Goal: Find specific page/section: Find specific page/section

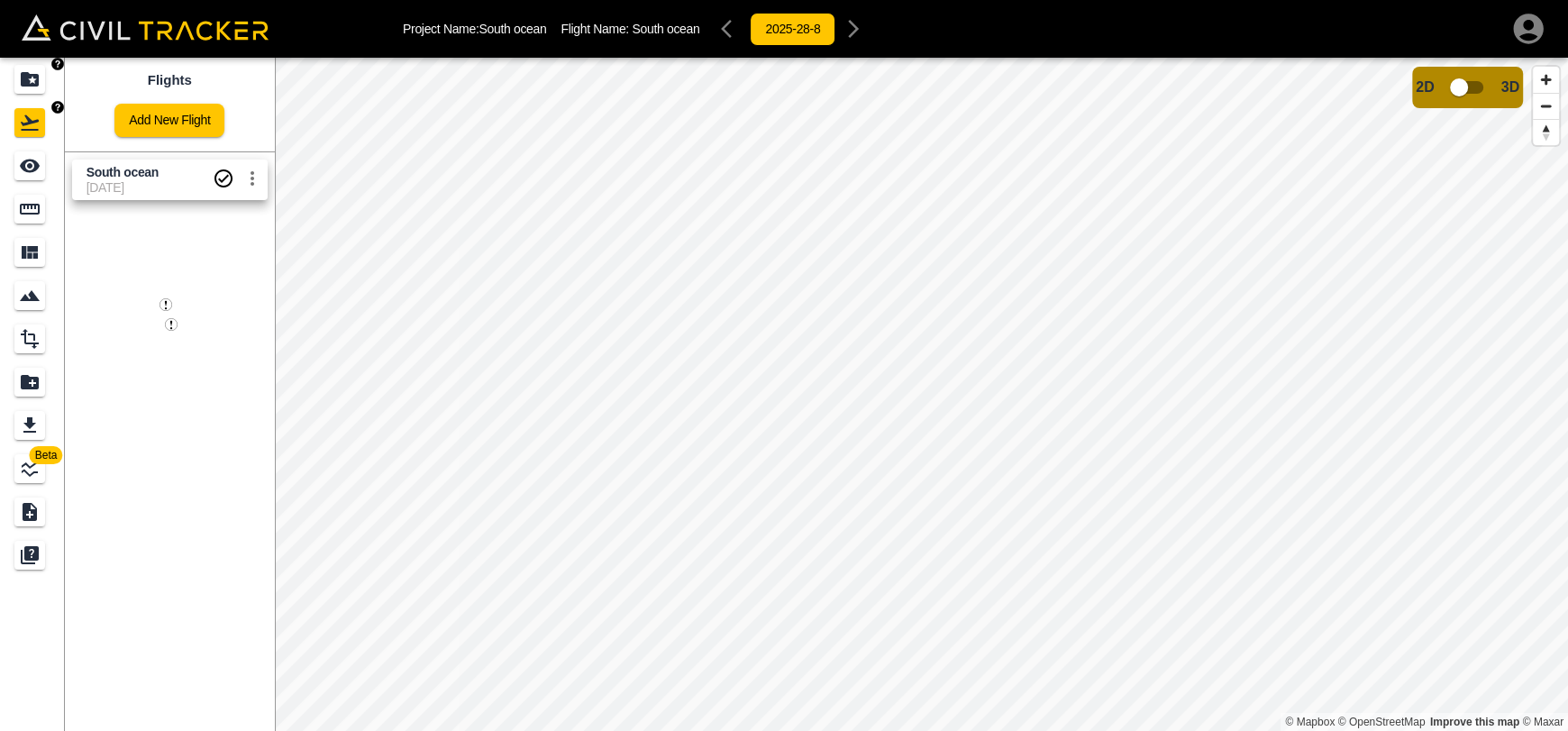
click at [26, 64] on link at bounding box center [32, 79] width 65 height 44
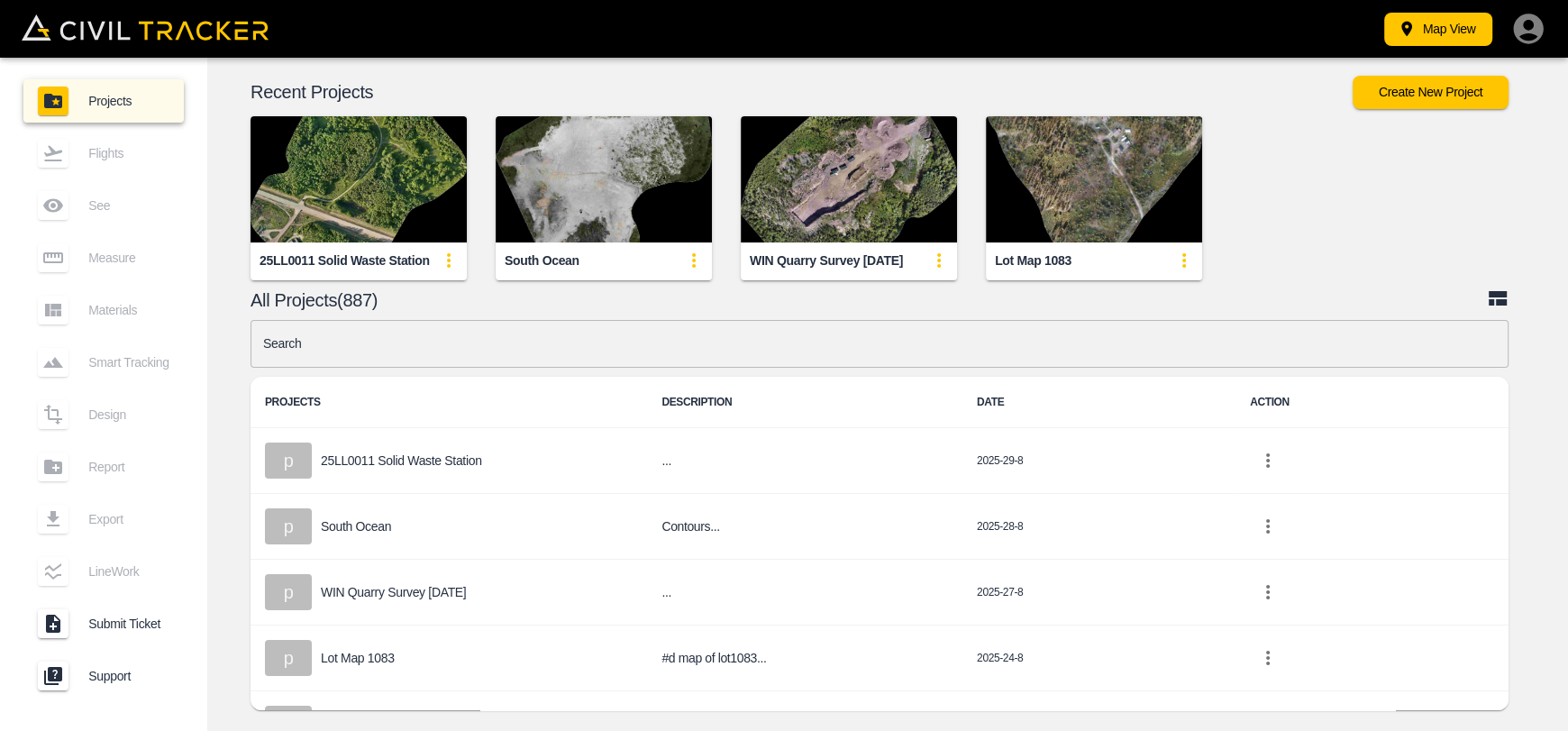
click at [350, 192] on img "button" at bounding box center [358, 179] width 216 height 126
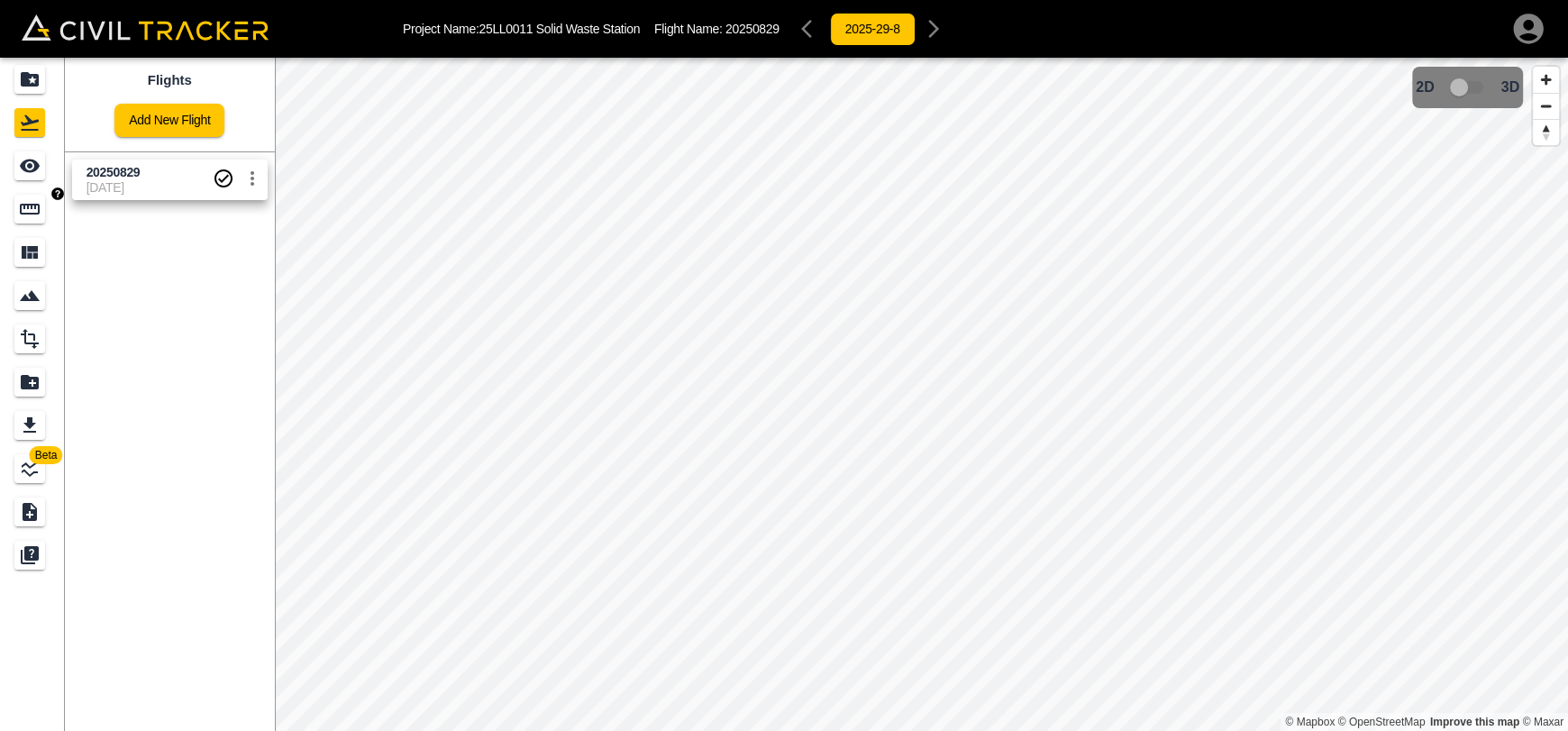
click at [0, 214] on link at bounding box center [32, 209] width 65 height 44
